Goal: Information Seeking & Learning: Learn about a topic

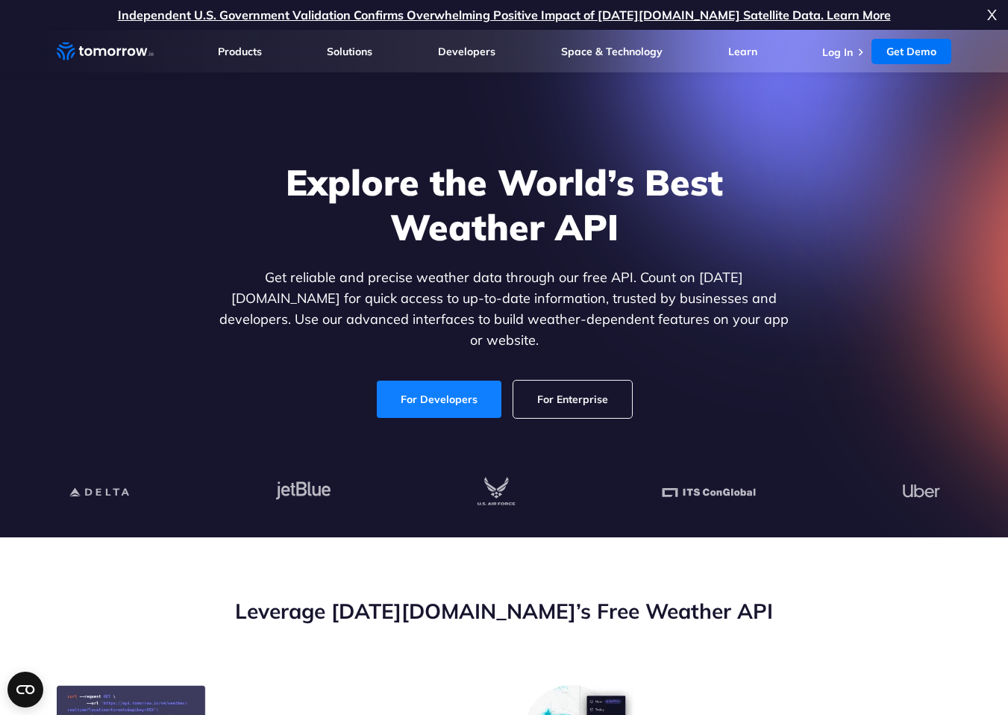
click at [432, 386] on link "For Developers" at bounding box center [439, 399] width 125 height 37
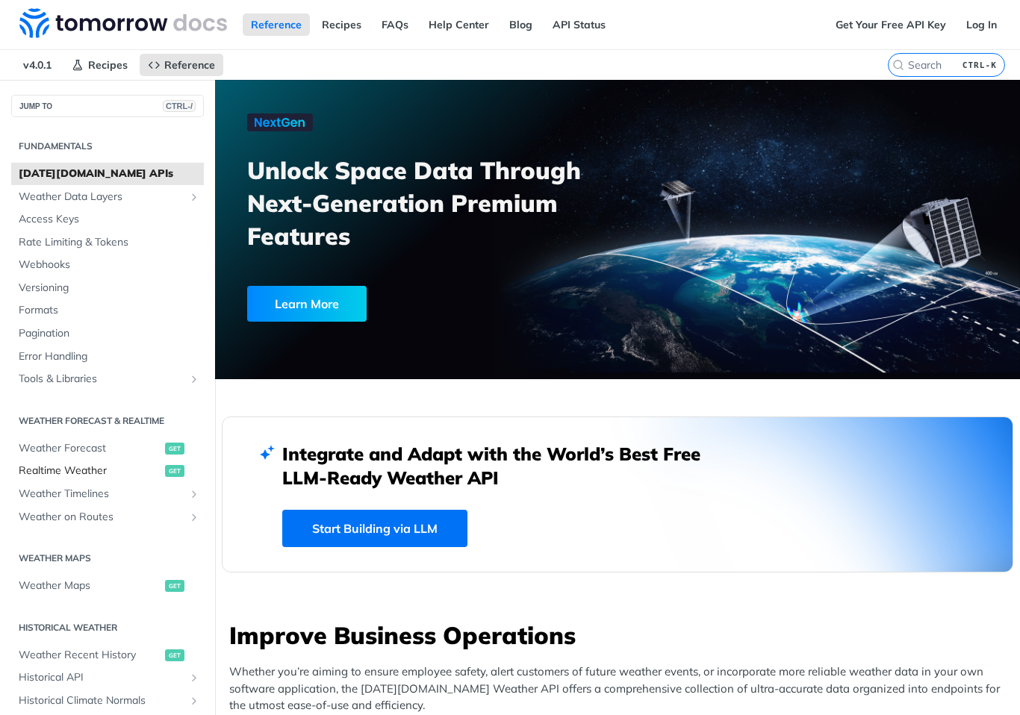
click at [62, 465] on span "Realtime Weather" at bounding box center [90, 471] width 143 height 15
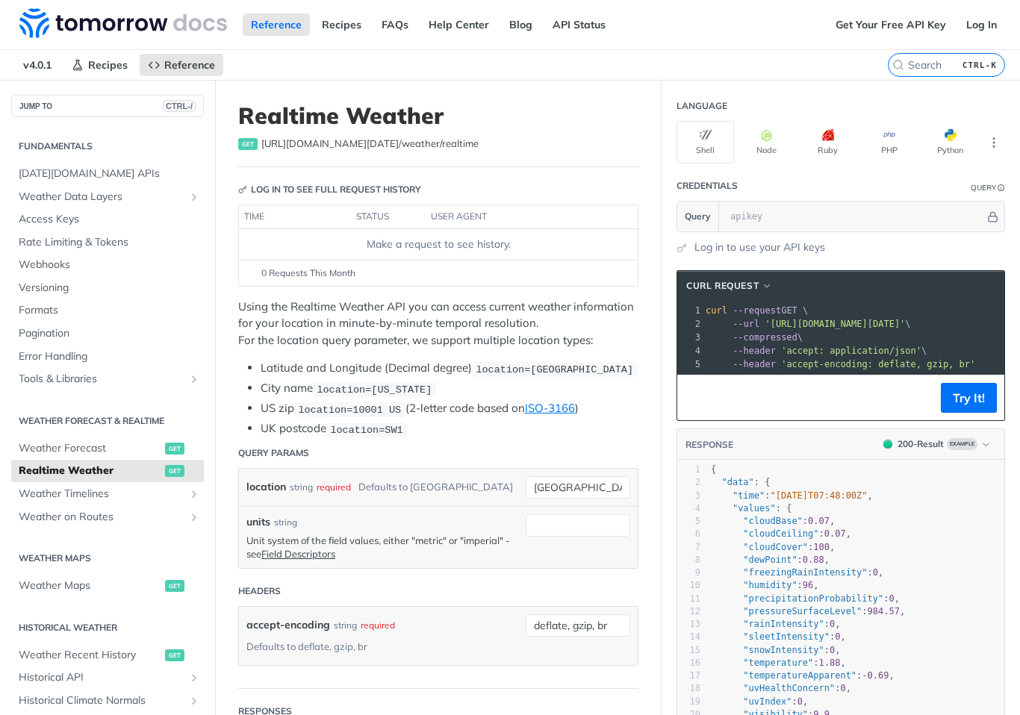
click at [62, 465] on span "Realtime Weather" at bounding box center [90, 471] width 143 height 15
click at [55, 173] on span "[DATE][DOMAIN_NAME] APIs" at bounding box center [109, 173] width 181 height 15
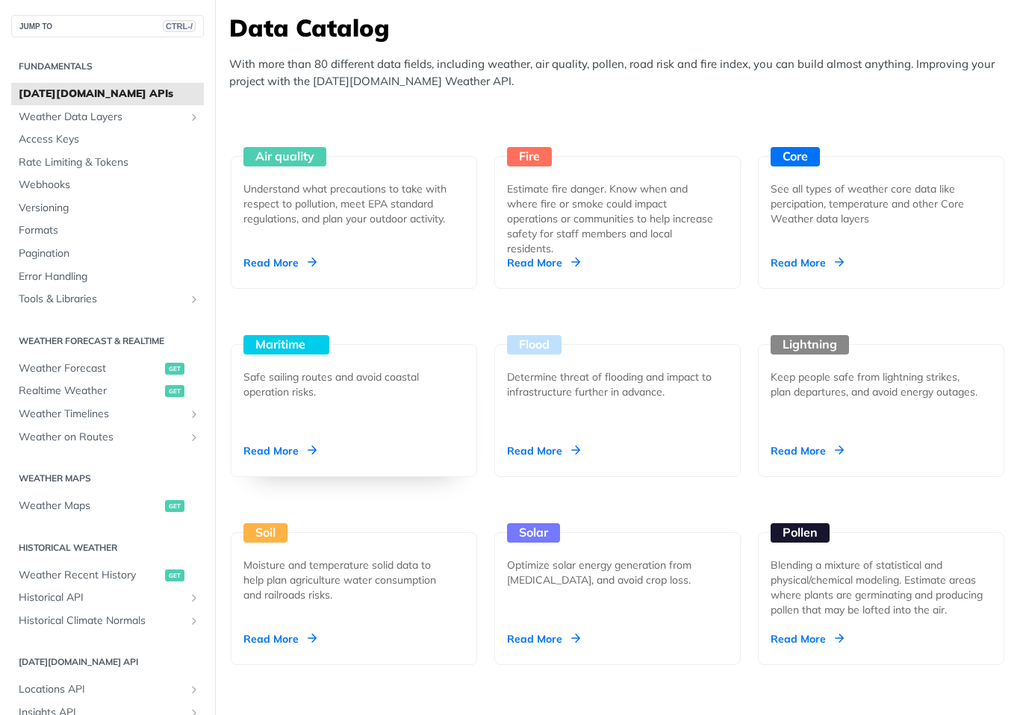
scroll to position [1321, 0]
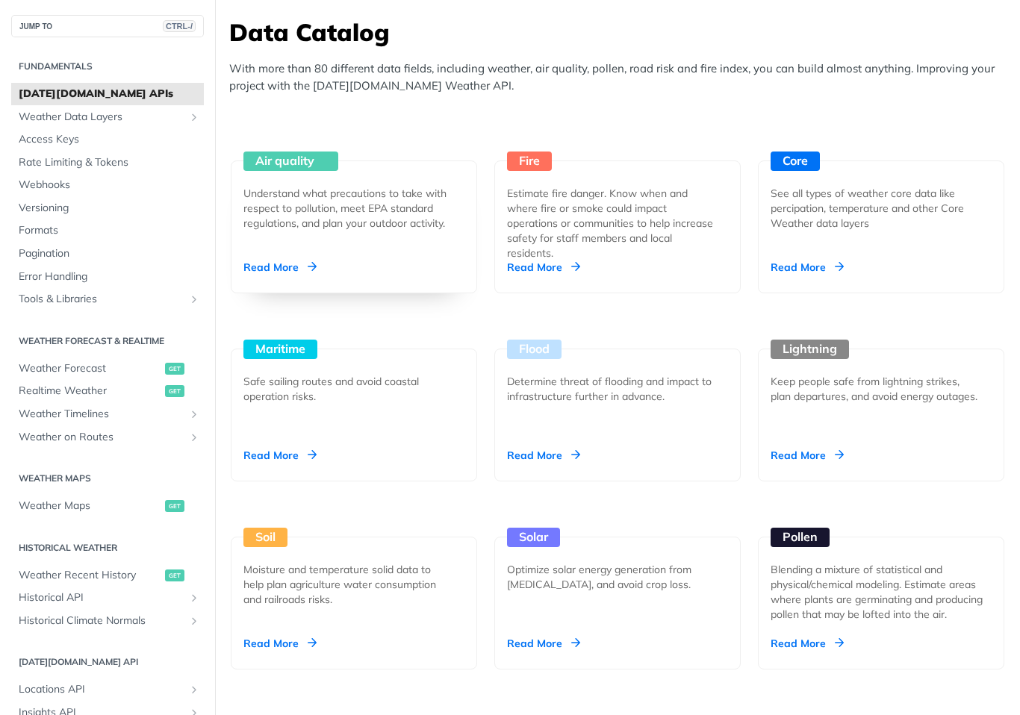
click at [261, 264] on div "Read More" at bounding box center [279, 267] width 73 height 15
click at [108, 365] on span "Weather Forecast" at bounding box center [90, 368] width 143 height 15
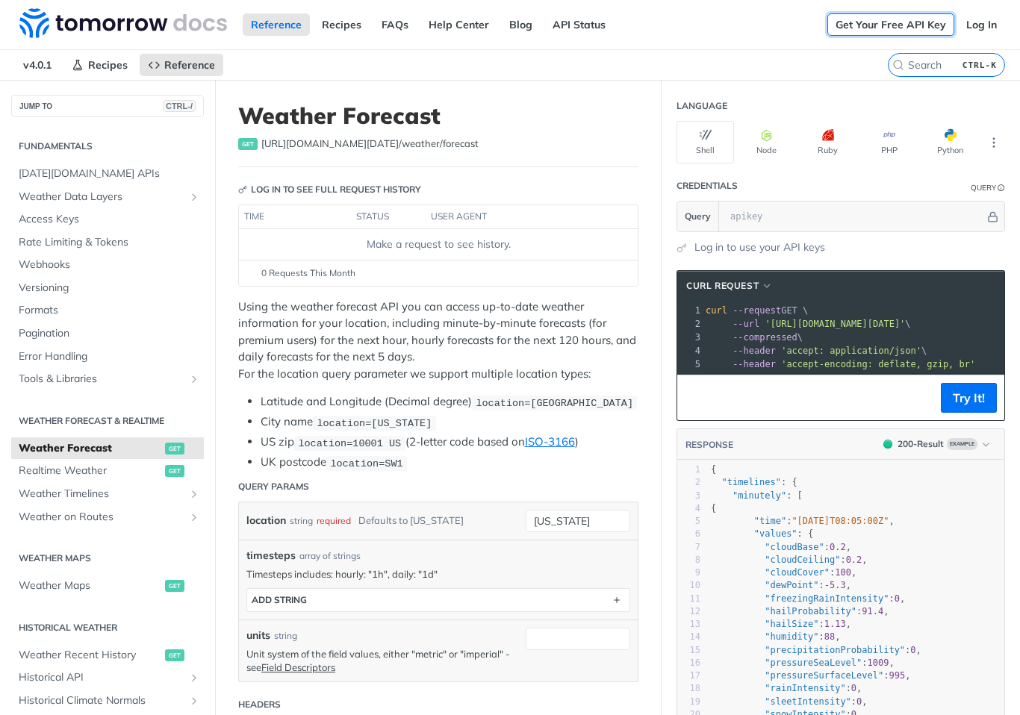
click at [872, 25] on link "Get Your Free API Key" at bounding box center [890, 24] width 127 height 22
click at [979, 23] on link "Log In" at bounding box center [981, 24] width 47 height 22
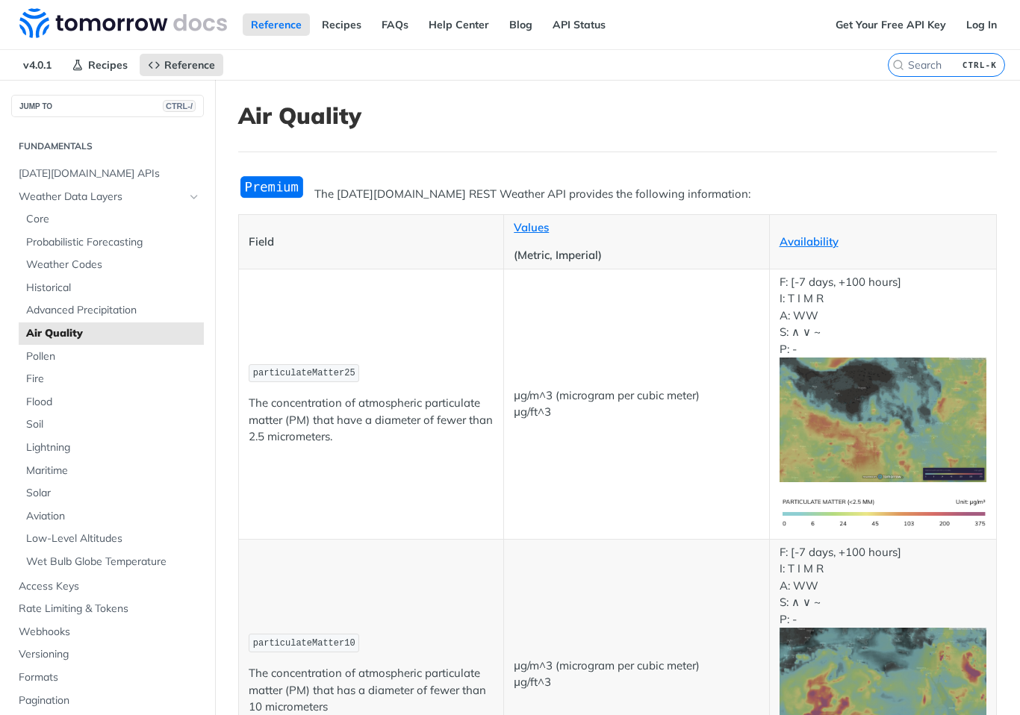
click at [277, 187] on img "Expand image" at bounding box center [271, 187] width 67 height 25
